Goal: Find specific page/section: Find specific page/section

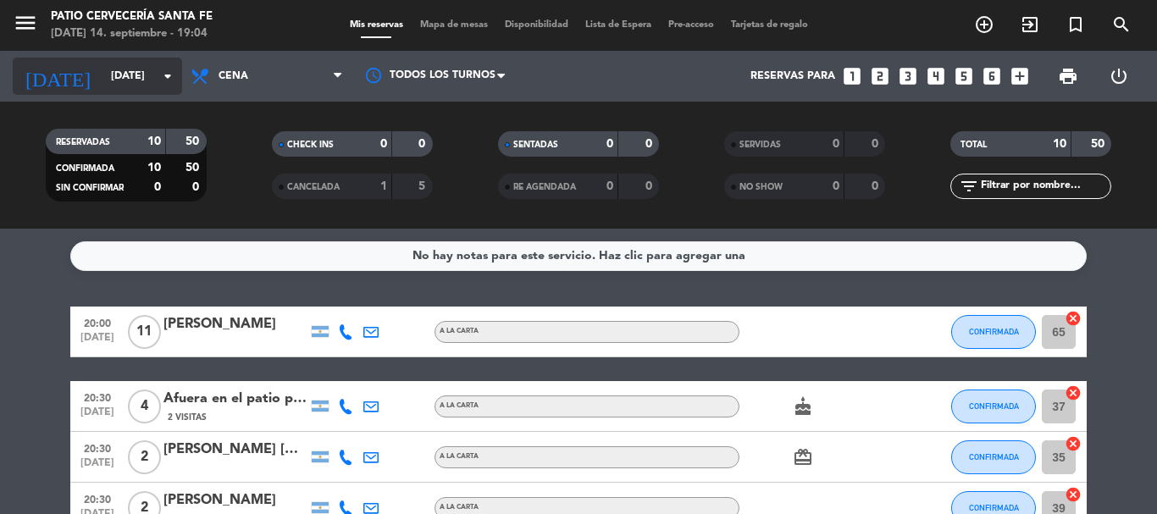
scroll to position [85, 0]
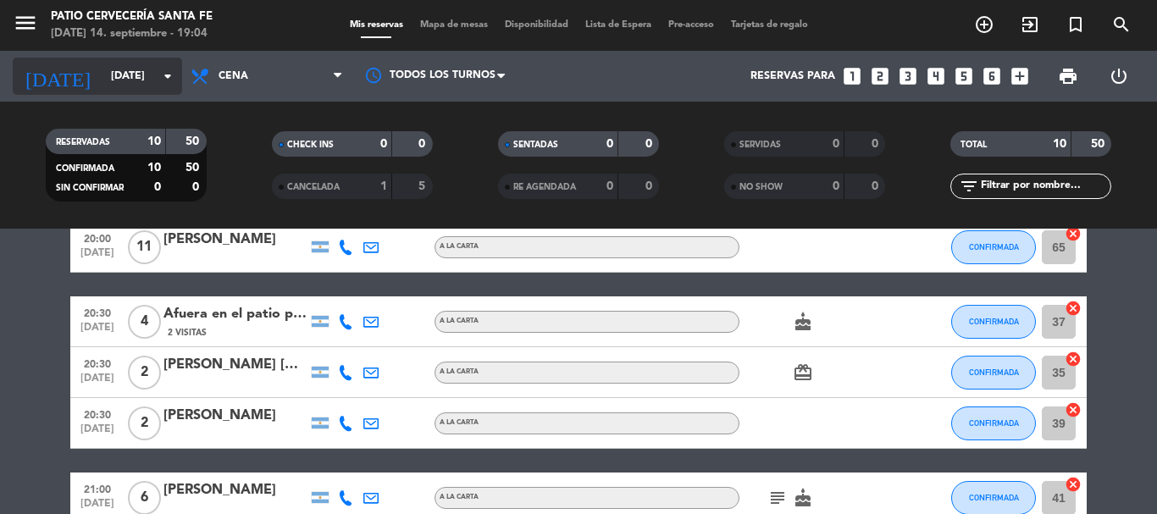
click at [173, 66] on icon "arrow_drop_down" at bounding box center [168, 76] width 20 height 20
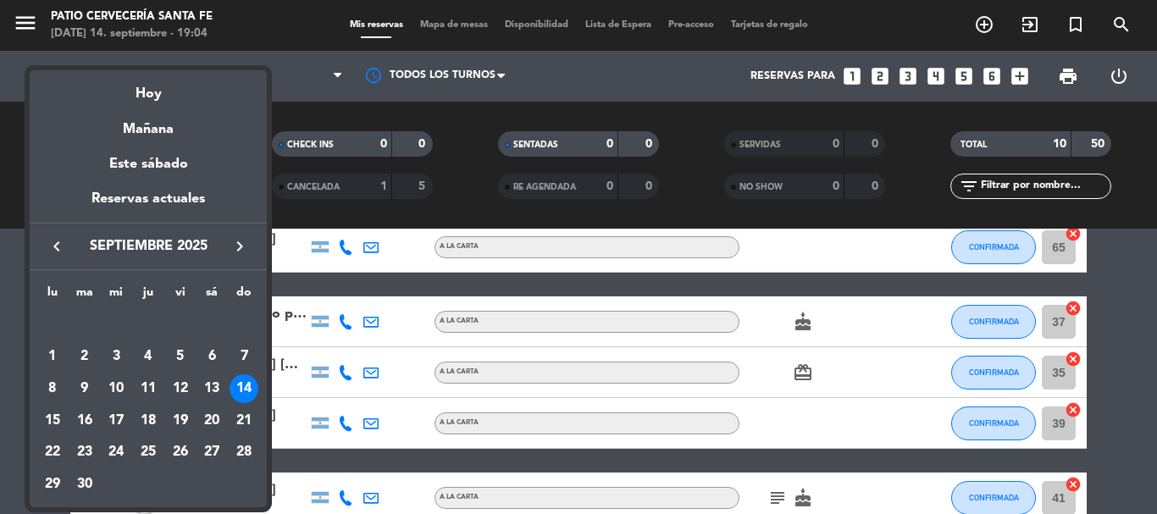
click at [292, 72] on div at bounding box center [578, 257] width 1157 height 514
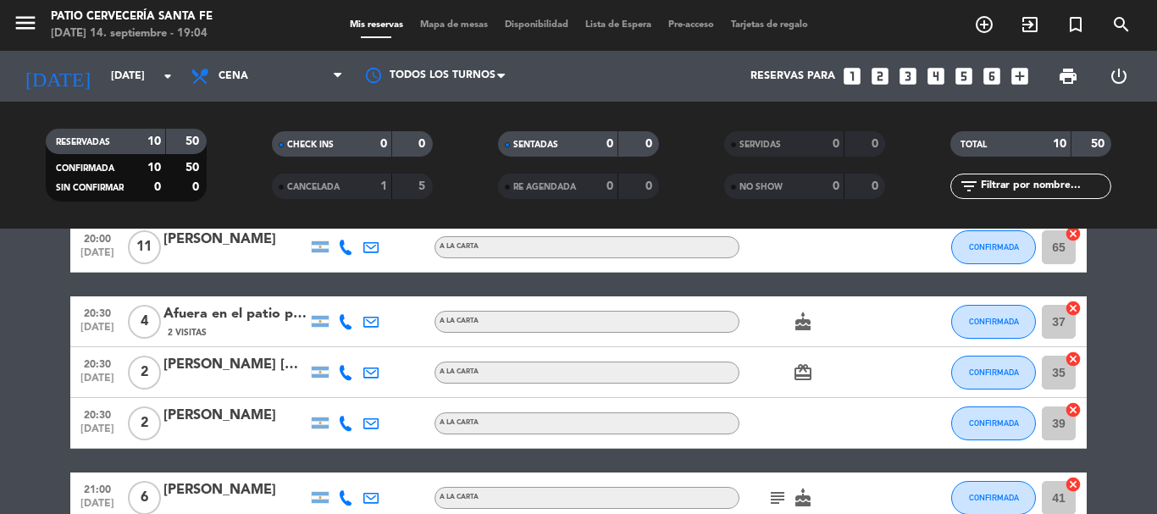
click at [292, 72] on span "Cena" at bounding box center [266, 76] width 169 height 37
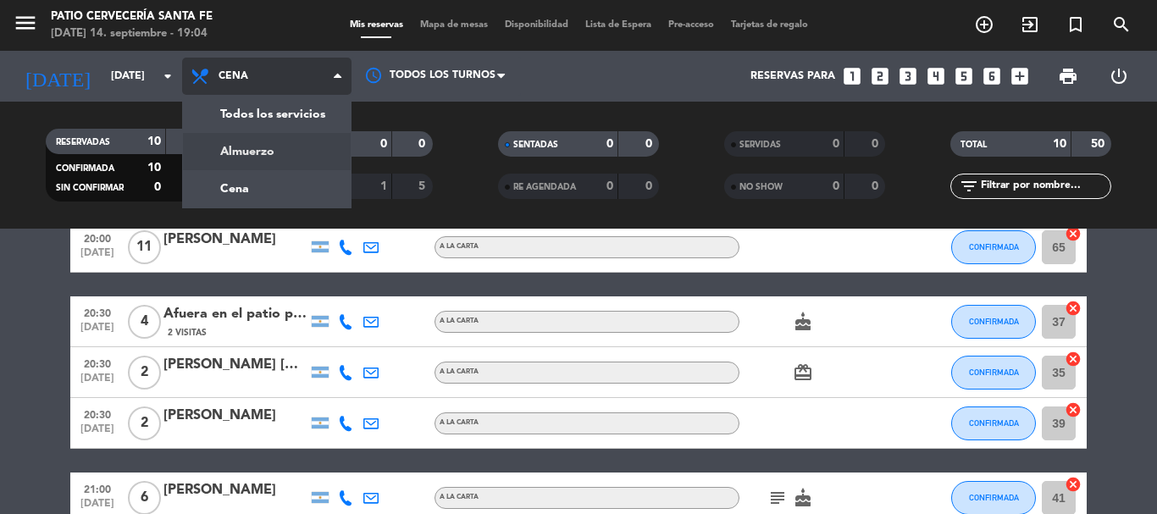
click at [290, 143] on div "menu Patio Cervecería Santa [PERSON_NAME][DATE] 14. septiembre - 19:04 Mis rese…" at bounding box center [578, 114] width 1157 height 229
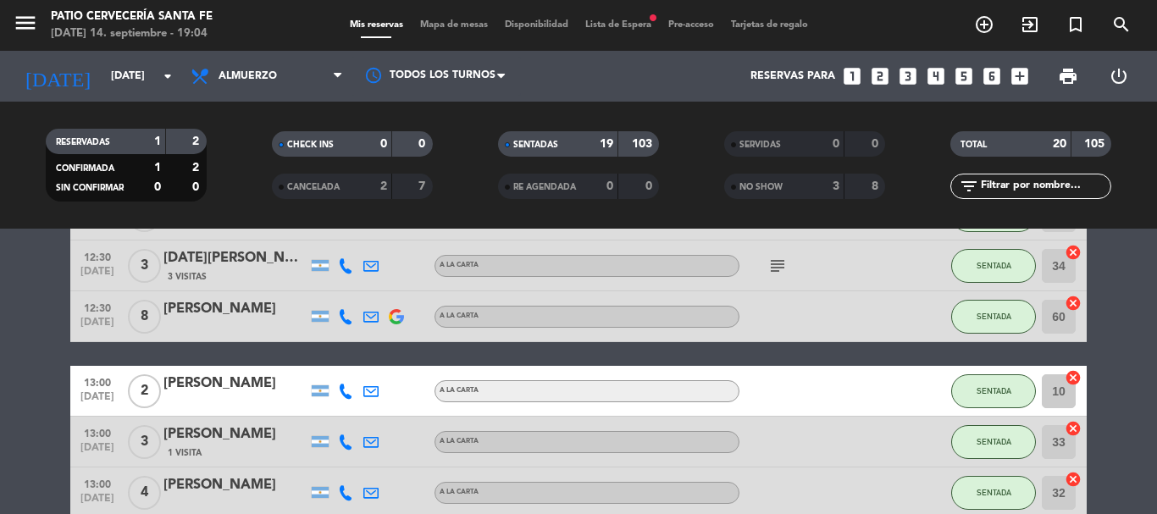
scroll to position [508, 0]
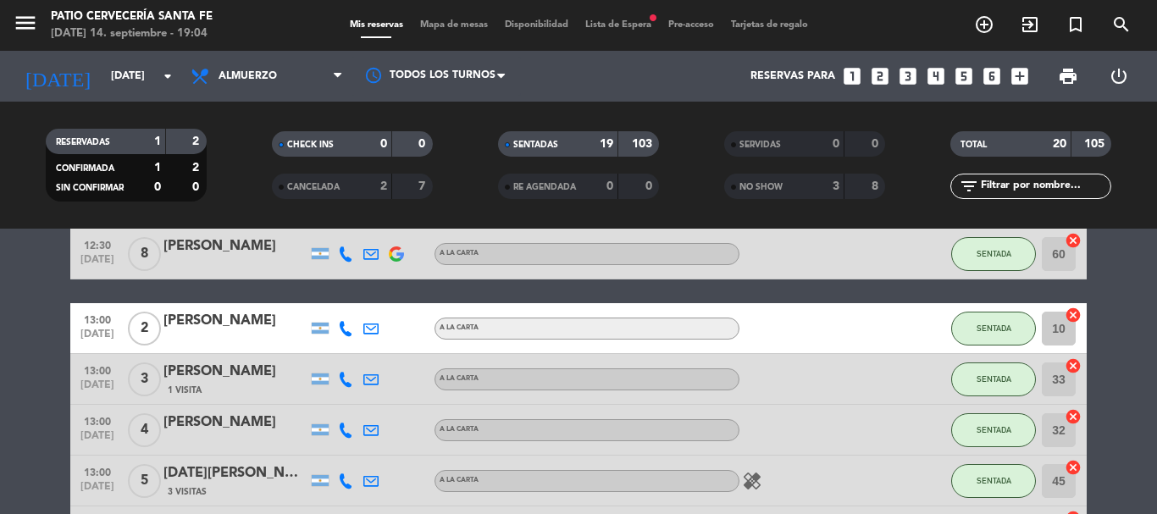
click at [316, 57] on div "Todos los servicios Almuerzo Cena Almuerzo Todos los servicios Almuerzo Cena" at bounding box center [266, 76] width 169 height 51
click at [303, 80] on span "Almuerzo" at bounding box center [266, 76] width 169 height 37
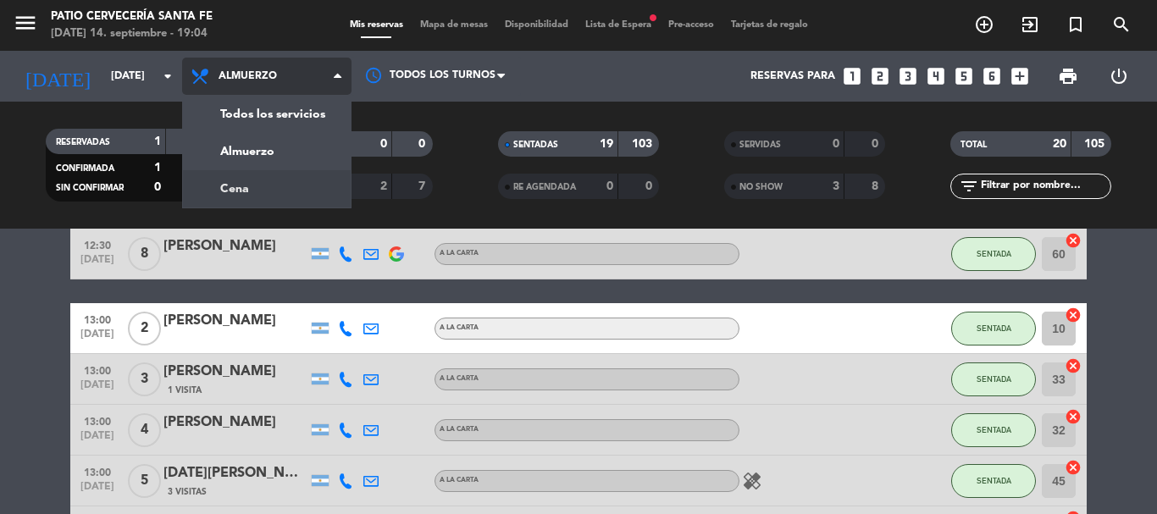
click at [278, 184] on div "menu Patio Cervecería Santa [PERSON_NAME][DATE] 14. septiembre - 19:04 Mis rese…" at bounding box center [578, 114] width 1157 height 229
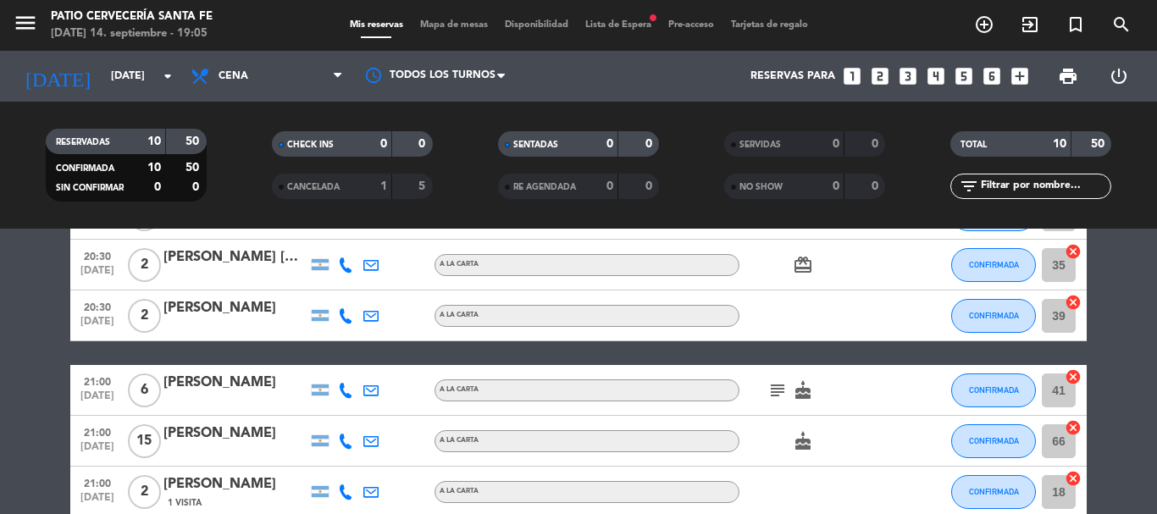
scroll to position [0, 0]
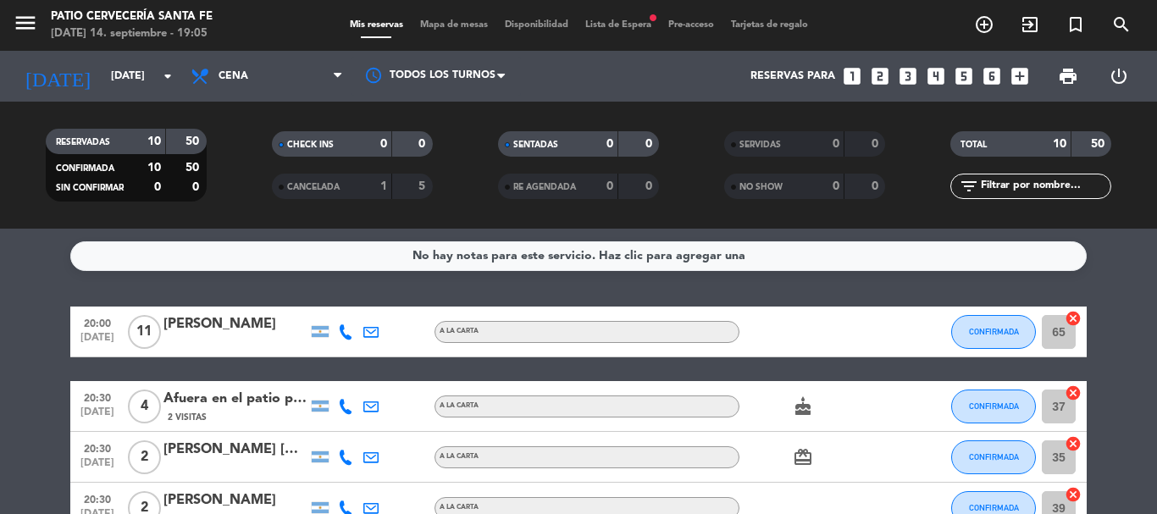
click at [611, 20] on span "Lista de Espera fiber_manual_record" at bounding box center [618, 24] width 83 height 9
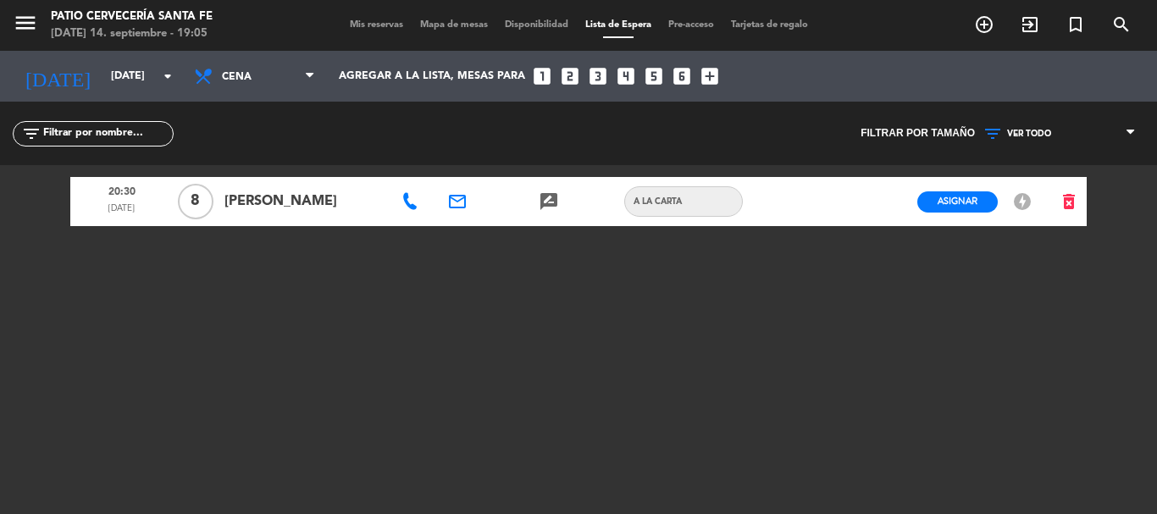
click at [361, 23] on span "Mis reservas" at bounding box center [376, 24] width 70 height 9
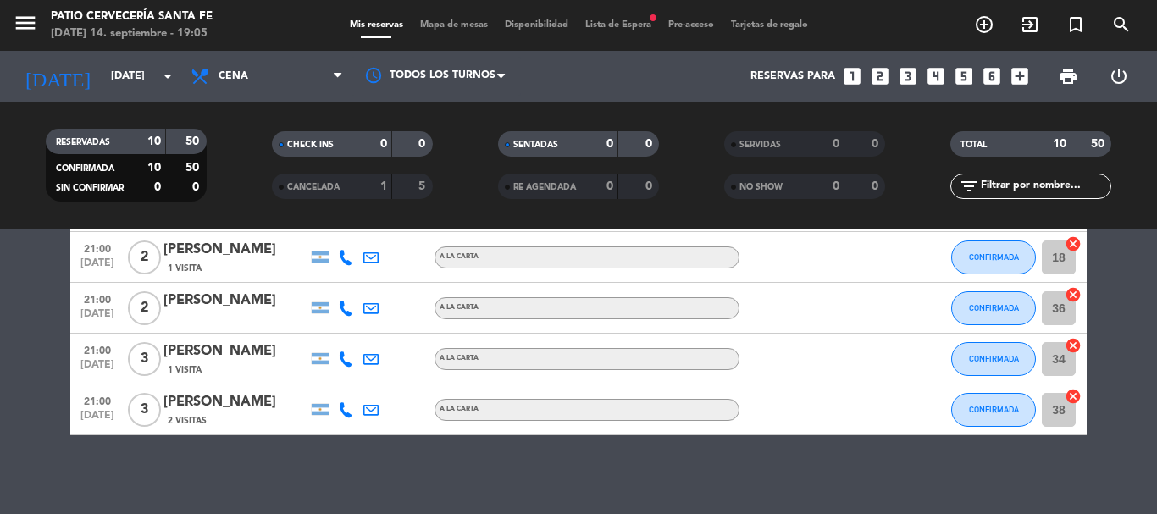
scroll to position [433, 0]
